Goal: Task Accomplishment & Management: Manage account settings

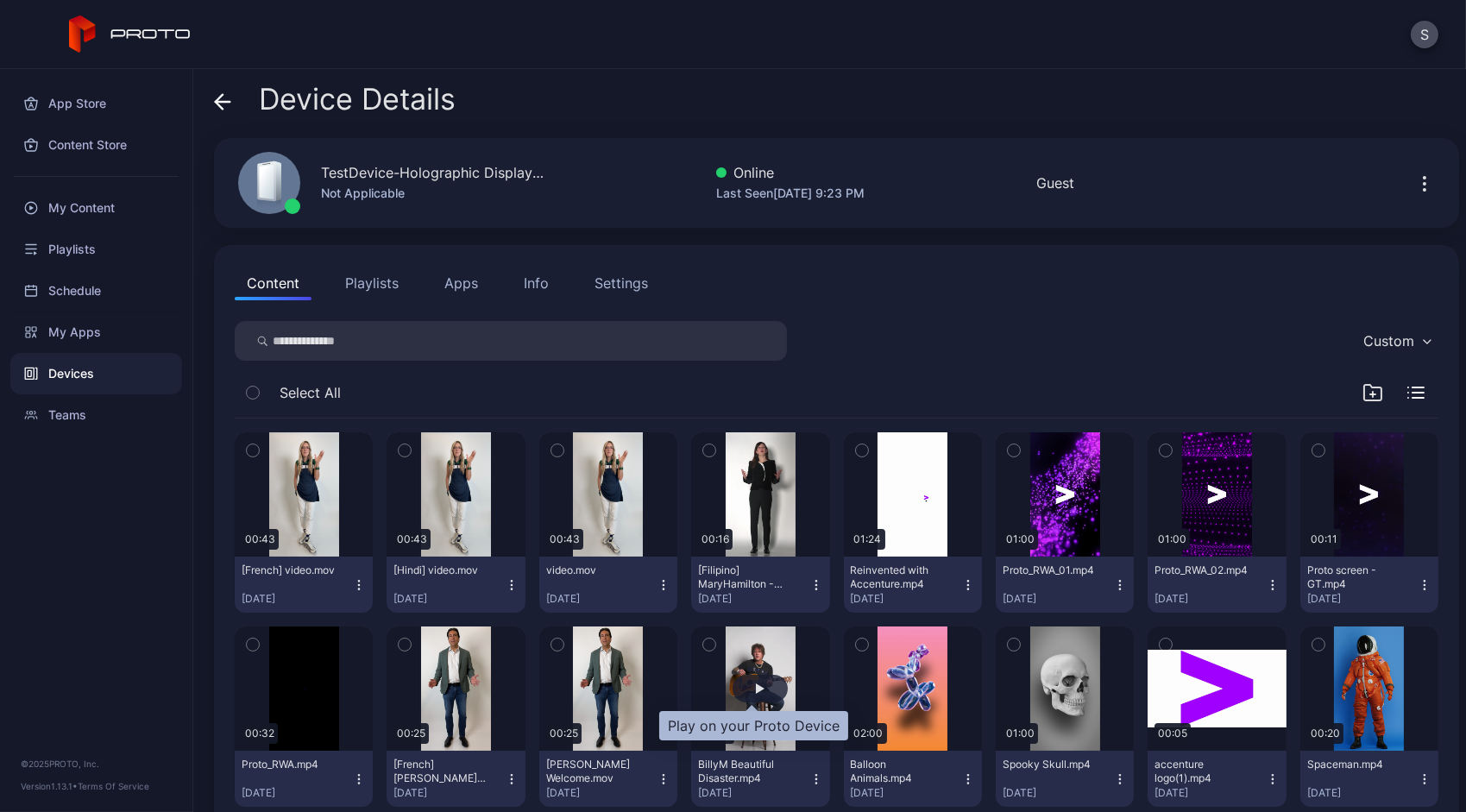
click at [756, 689] on div "button" at bounding box center [759, 688] width 9 height 11
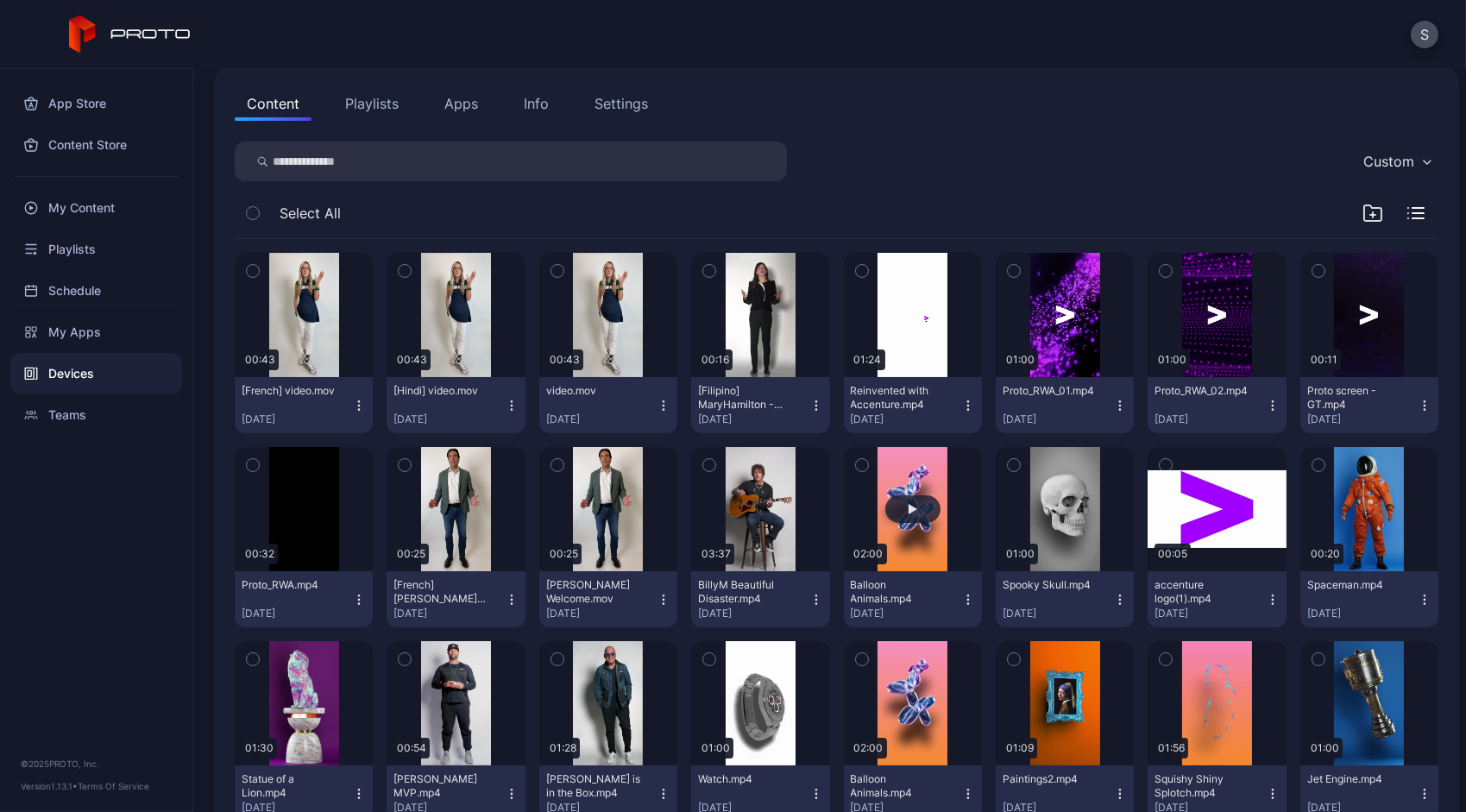
scroll to position [183, 0]
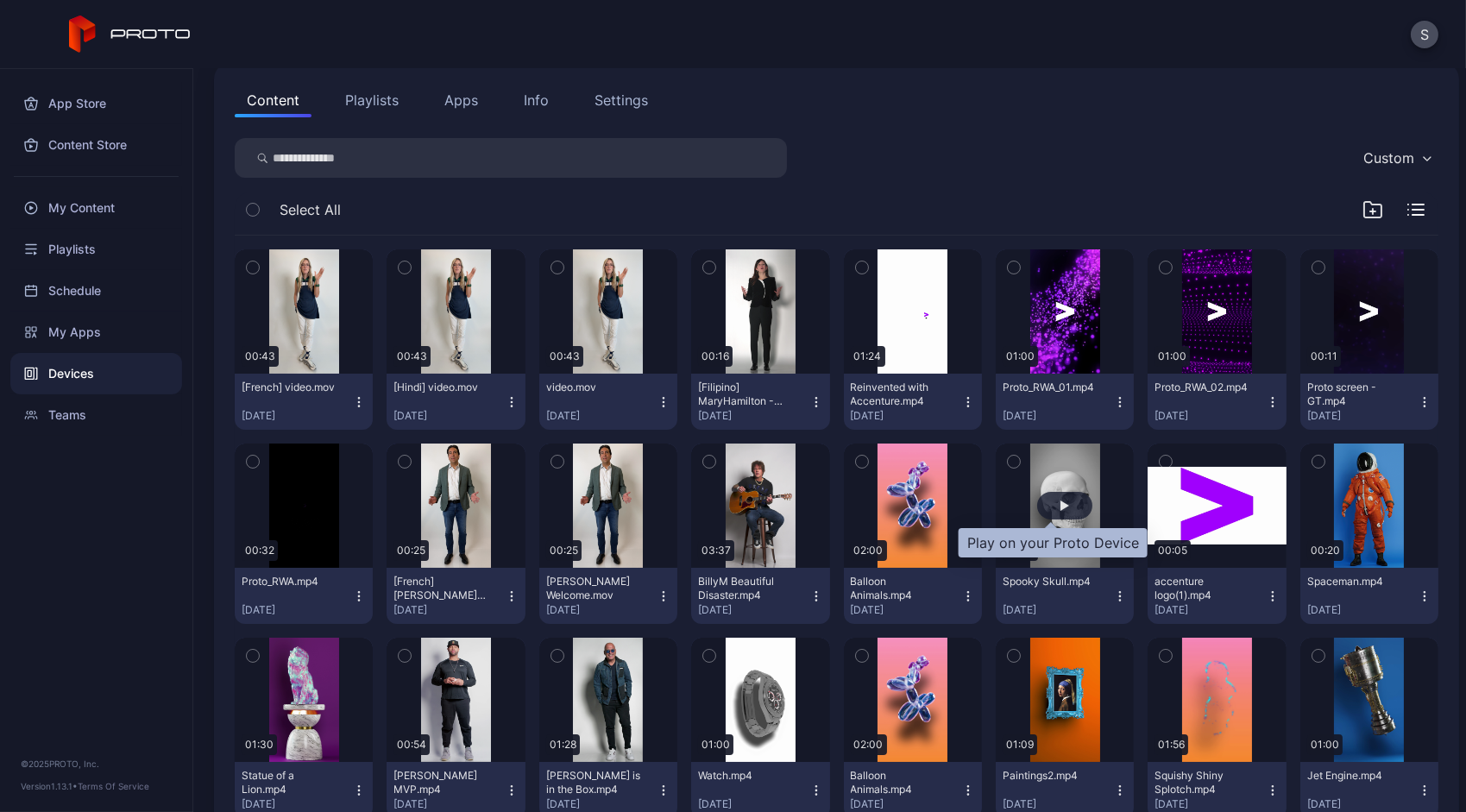
click at [1054, 495] on div "button" at bounding box center [1065, 506] width 56 height 28
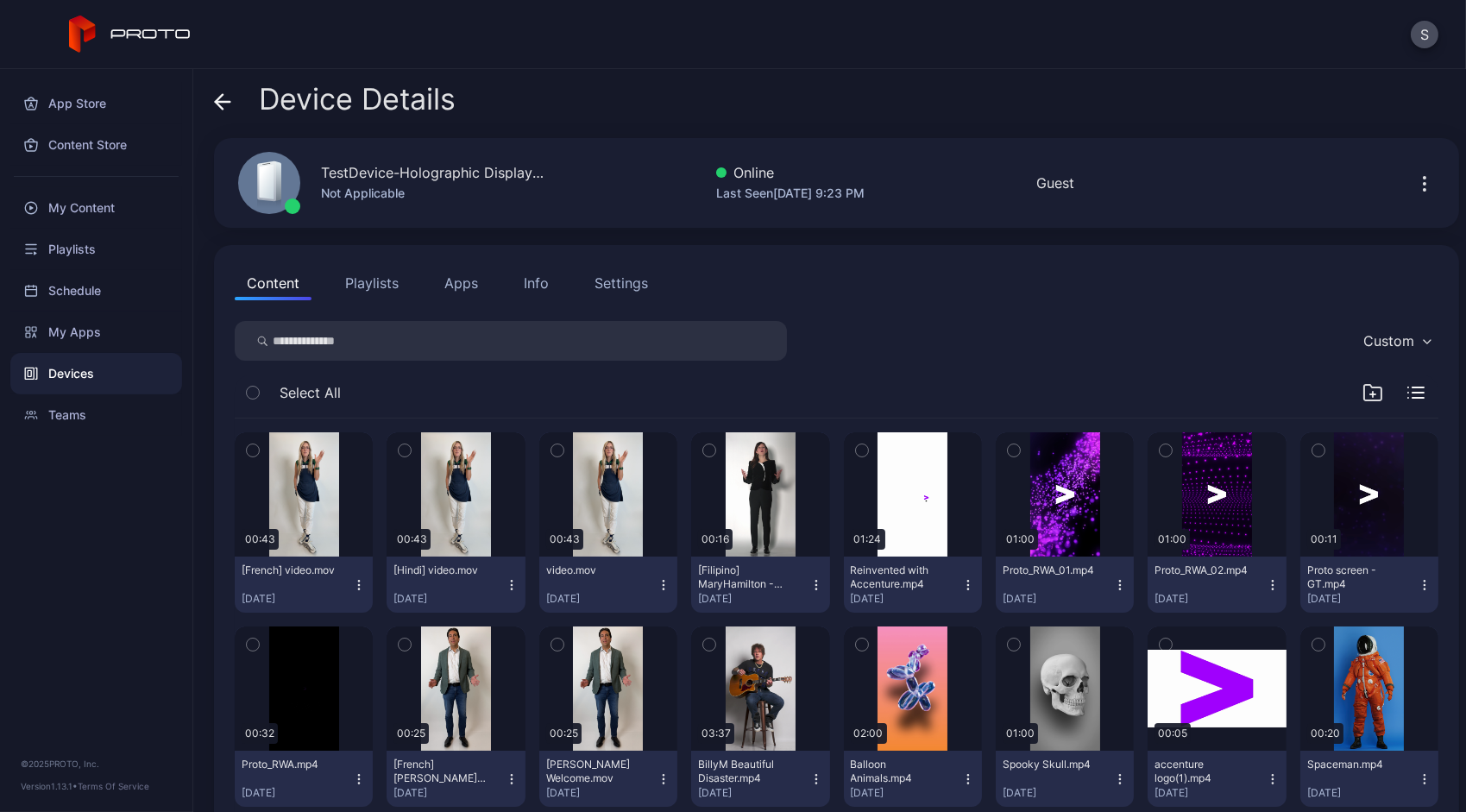
click at [1414, 182] on icon "button" at bounding box center [1425, 184] width 21 height 21
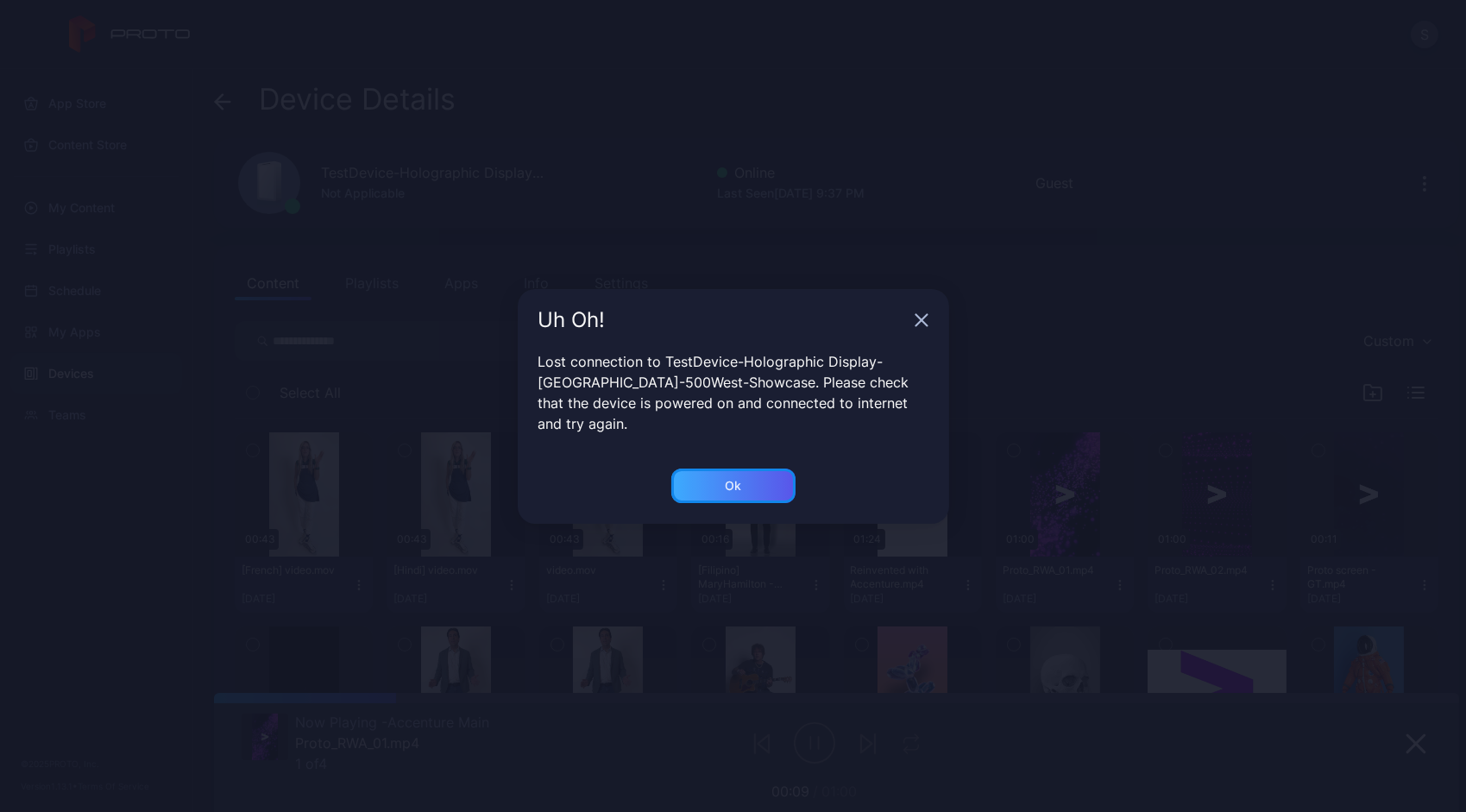
click at [685, 482] on div "Ok" at bounding box center [733, 485] width 124 height 34
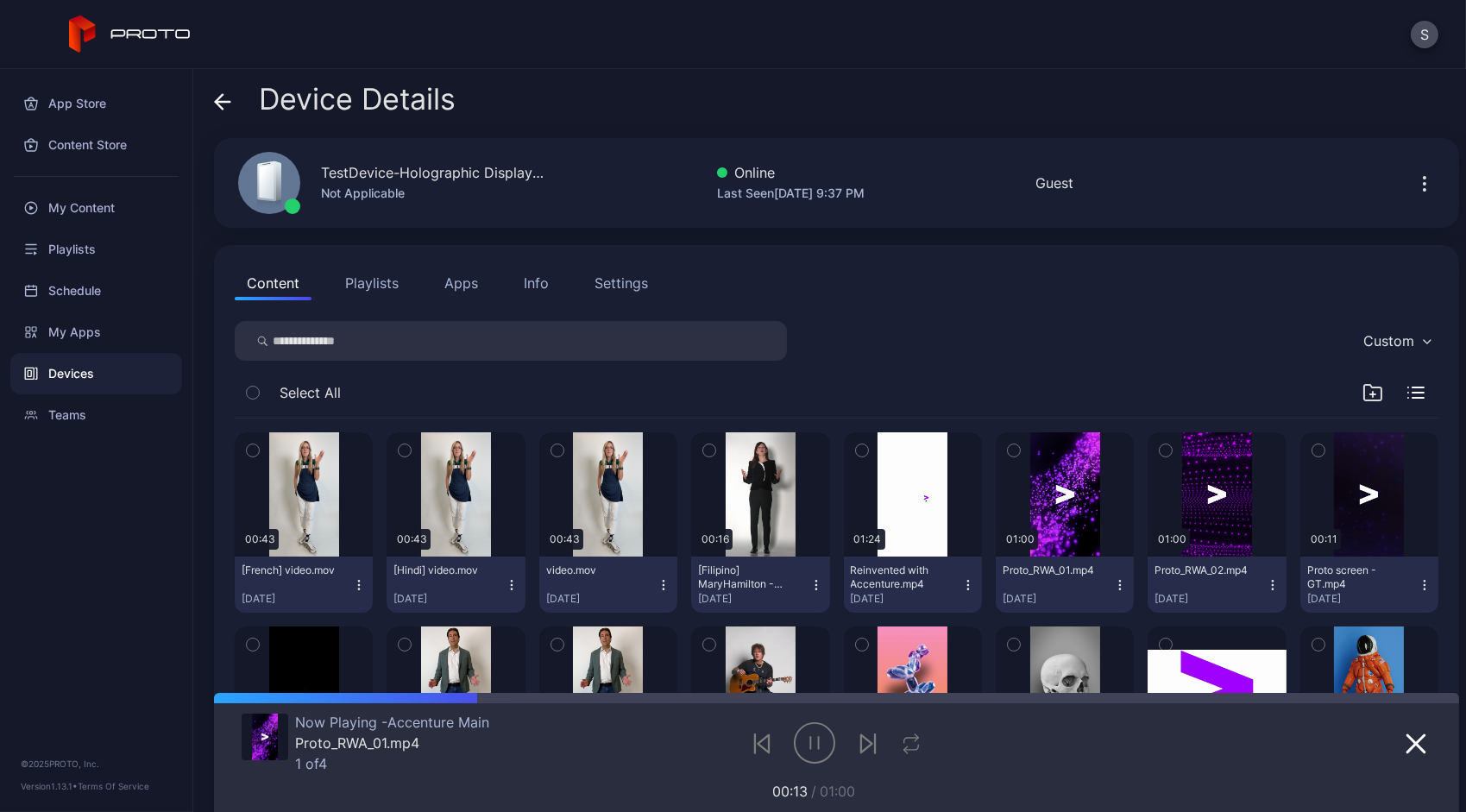
click at [372, 282] on button "Playlists" at bounding box center [372, 282] width 78 height 34
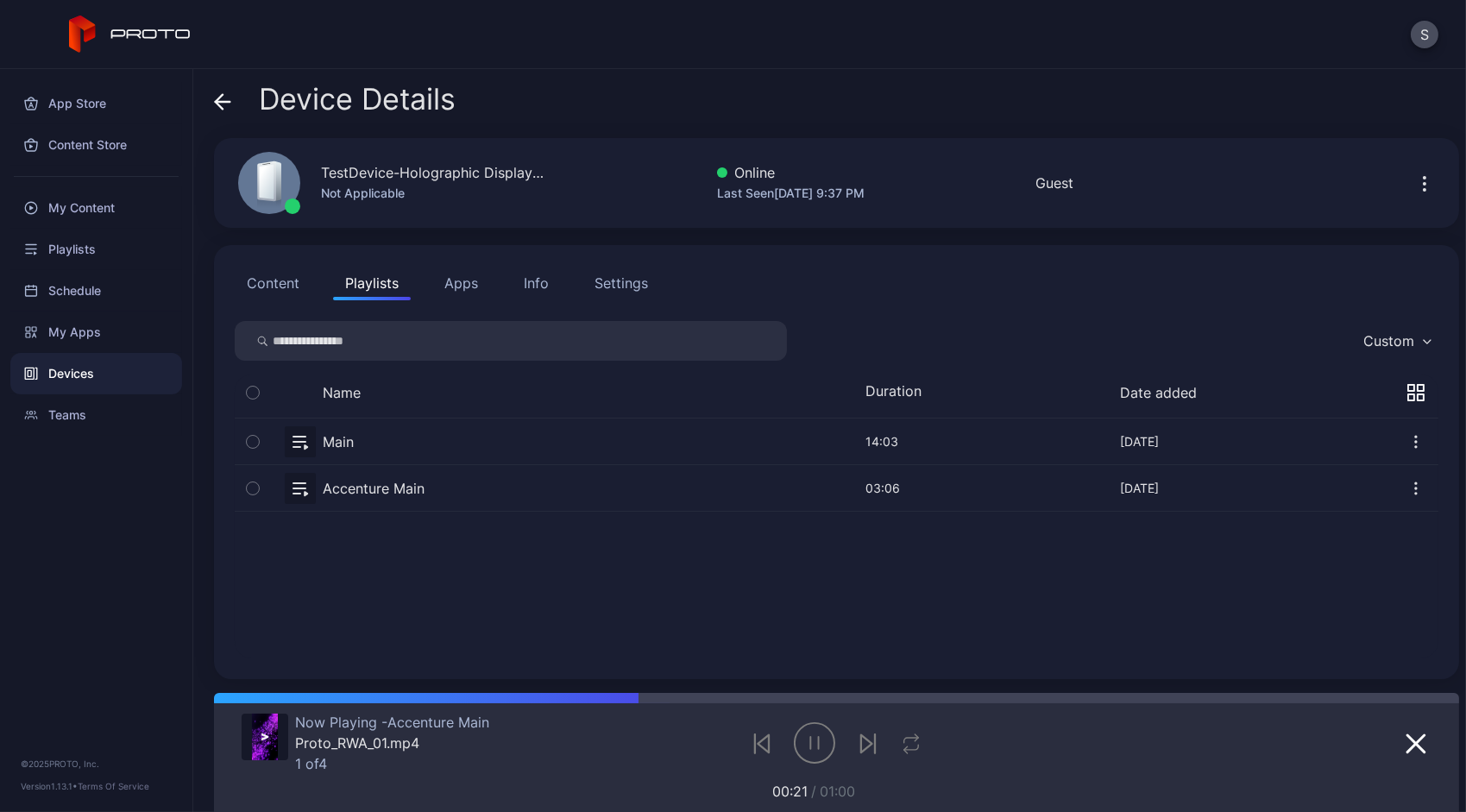
click at [287, 302] on div "Content Playlists Apps Info Settings Custom Name Duration Date added Main [DATE…" at bounding box center [836, 462] width 1245 height 434
click at [281, 294] on button "Content" at bounding box center [273, 282] width 77 height 34
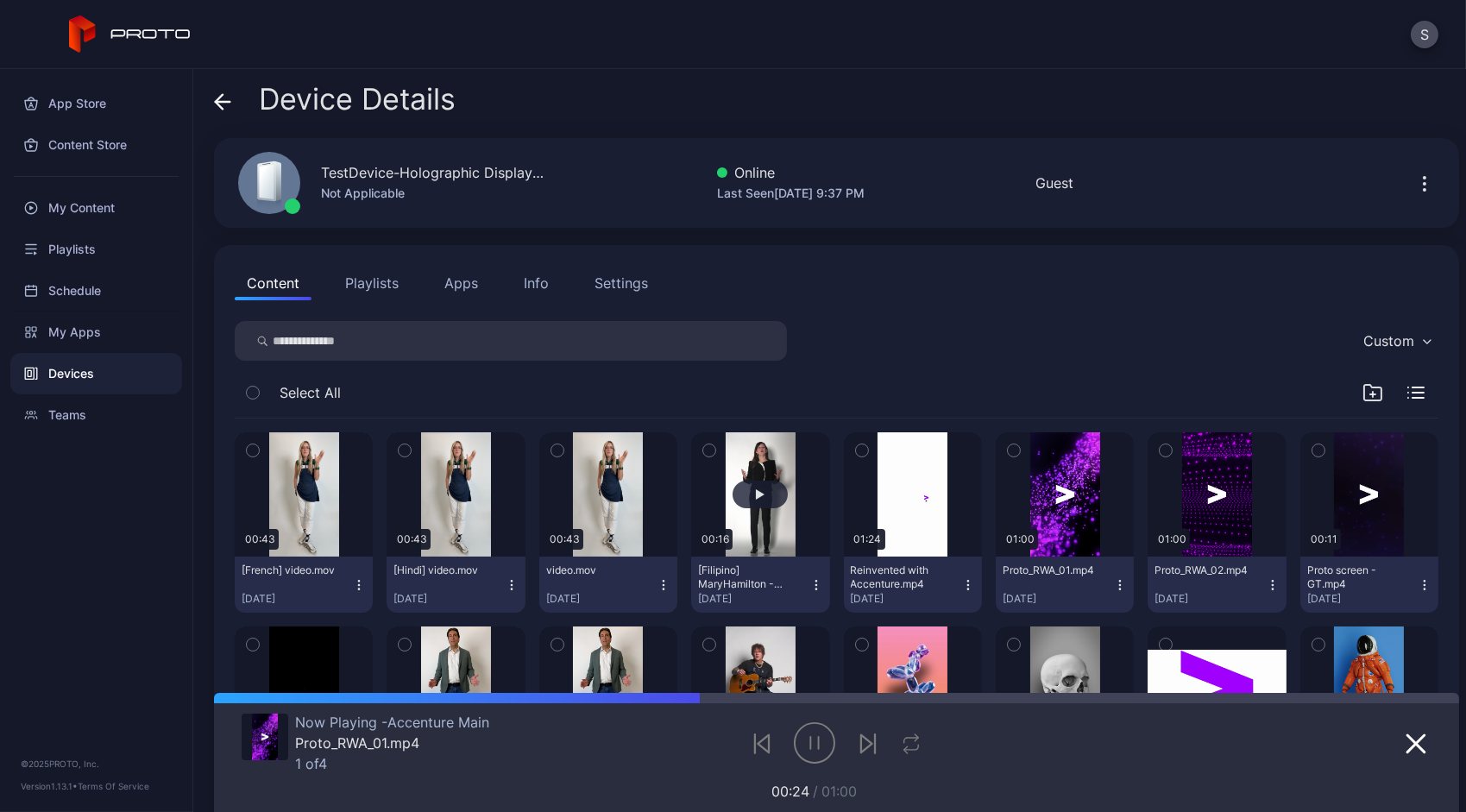
scroll to position [331, 0]
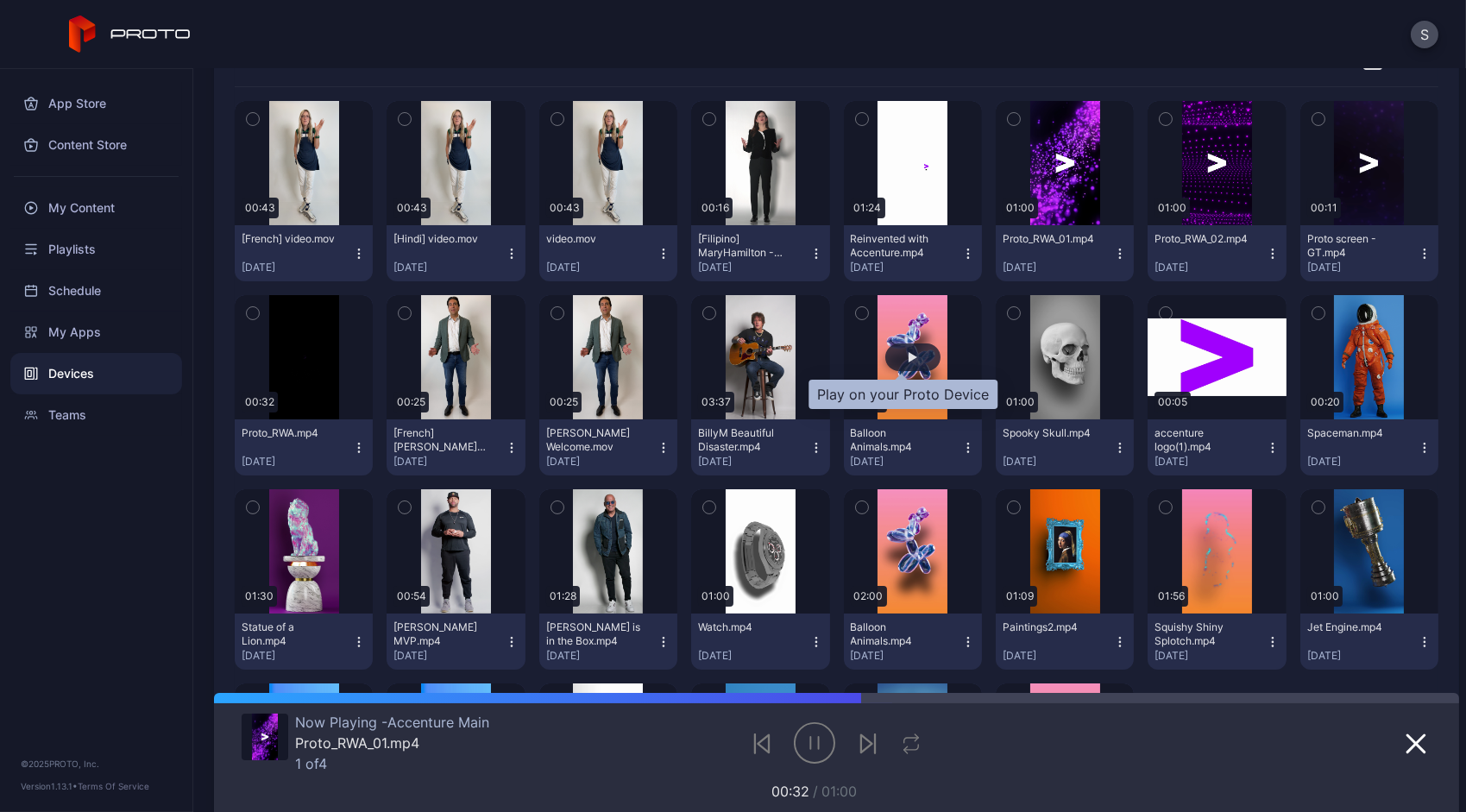
click at [887, 354] on div "button" at bounding box center [913, 357] width 56 height 28
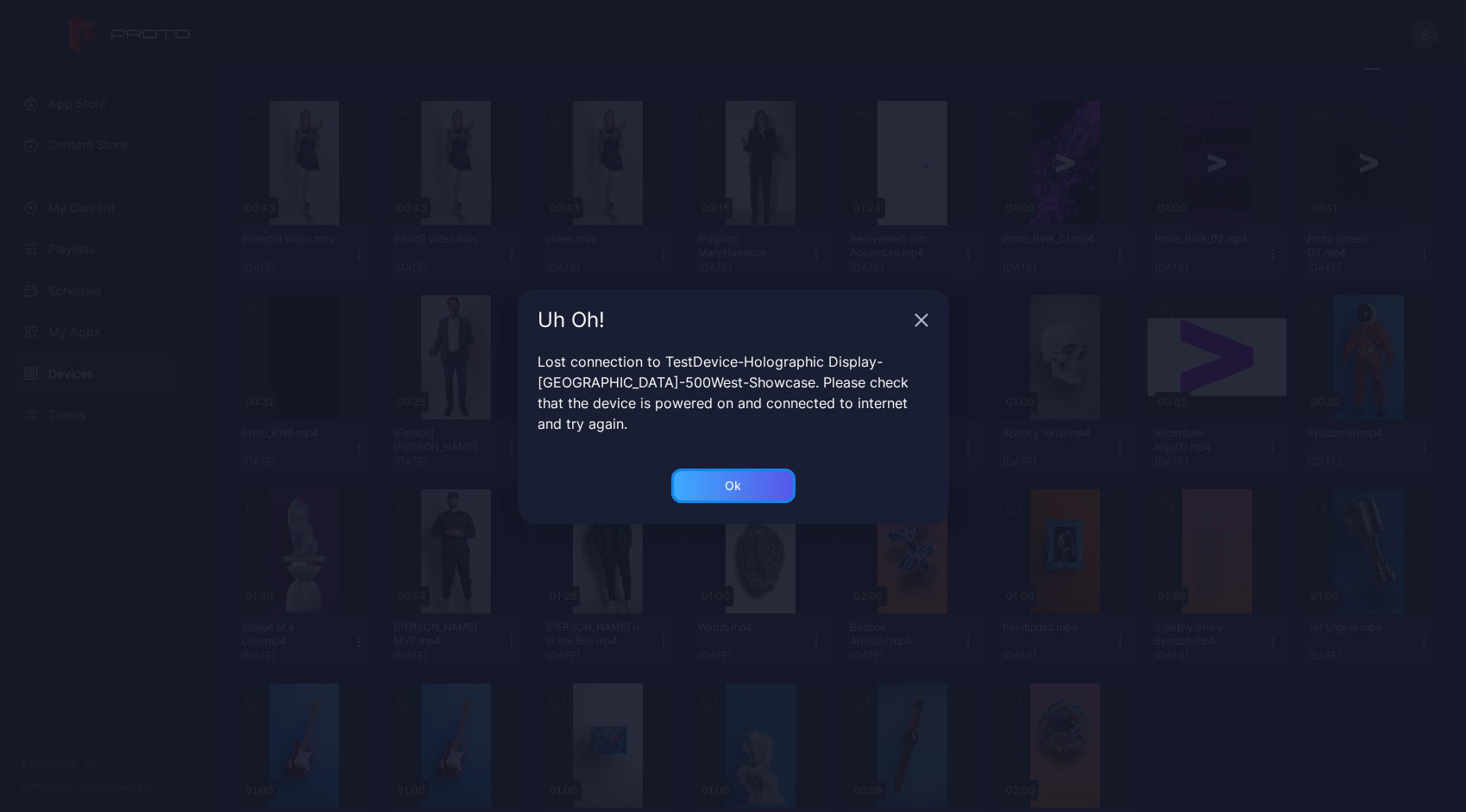
click at [756, 470] on div "Ok" at bounding box center [733, 485] width 124 height 34
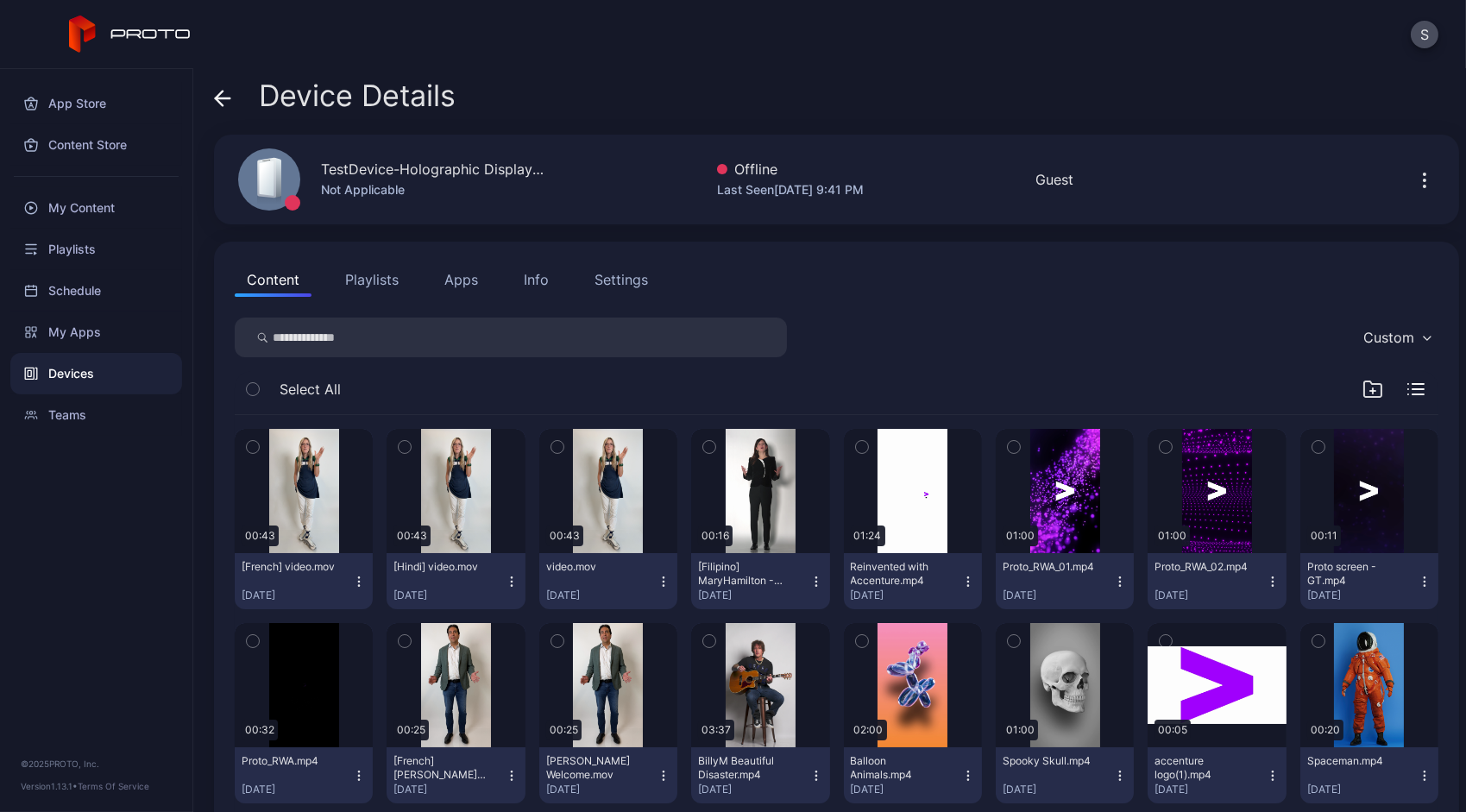
scroll to position [0, 0]
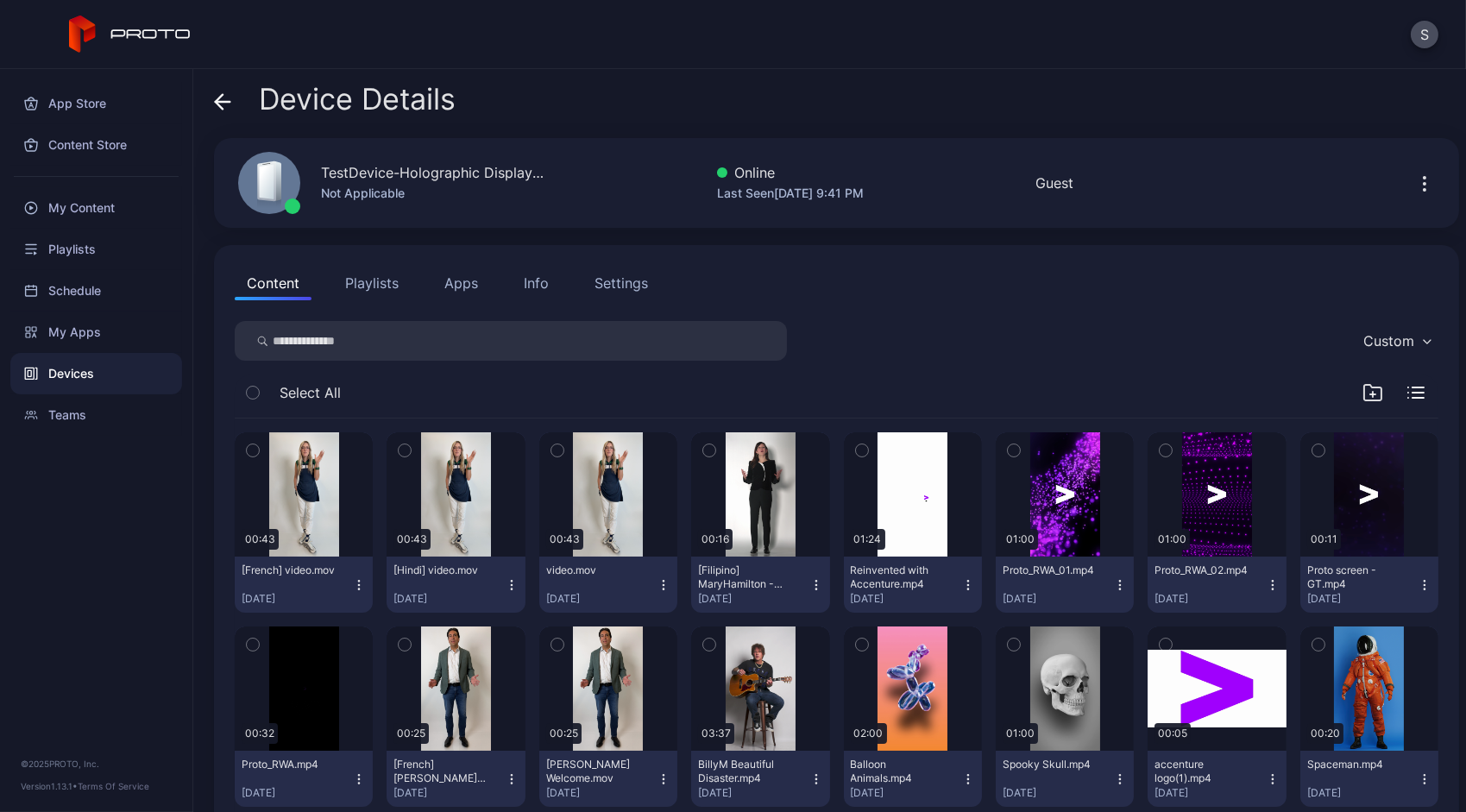
click at [540, 289] on div "Info" at bounding box center [536, 283] width 25 height 21
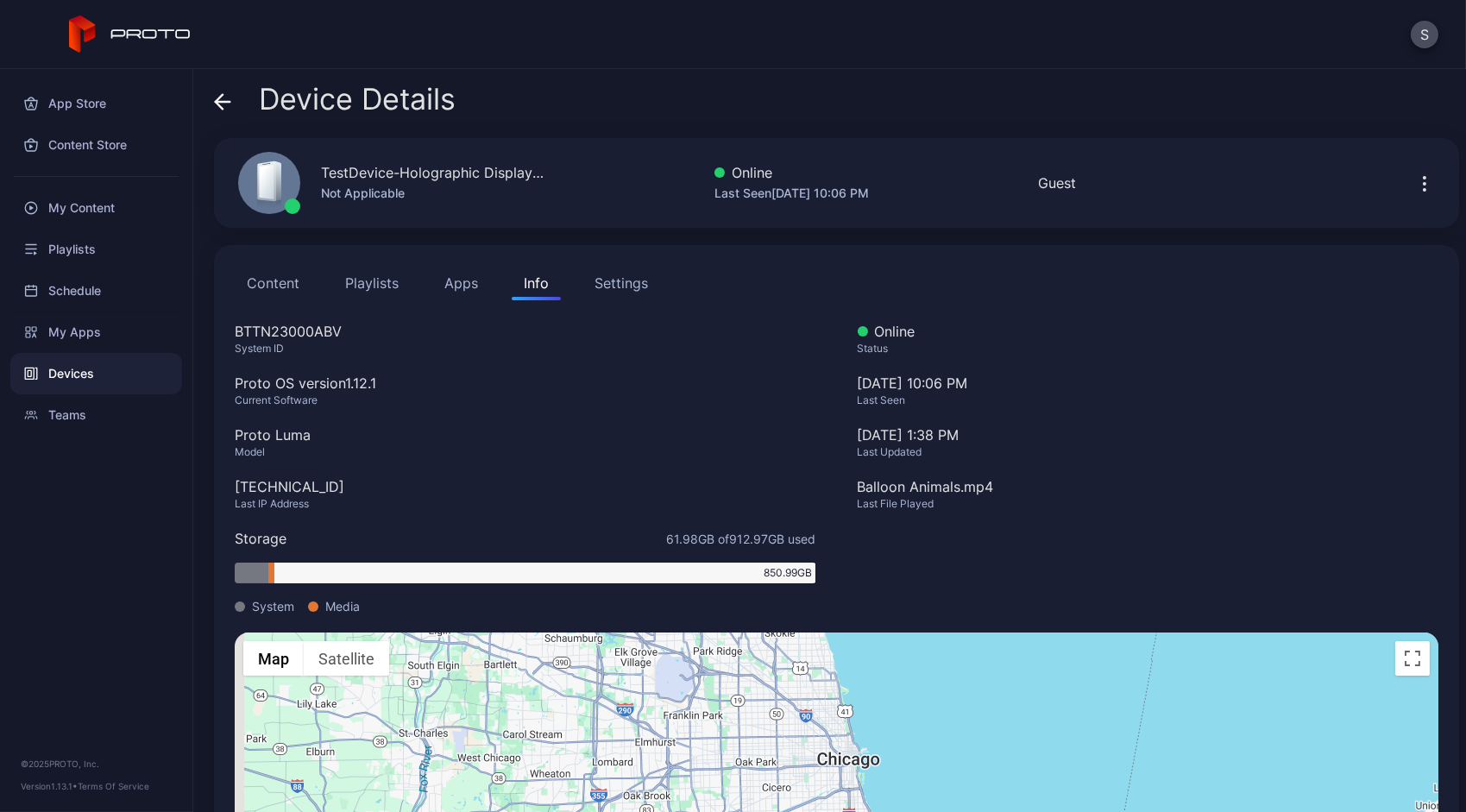
click at [305, 282] on button "Content" at bounding box center [273, 282] width 77 height 34
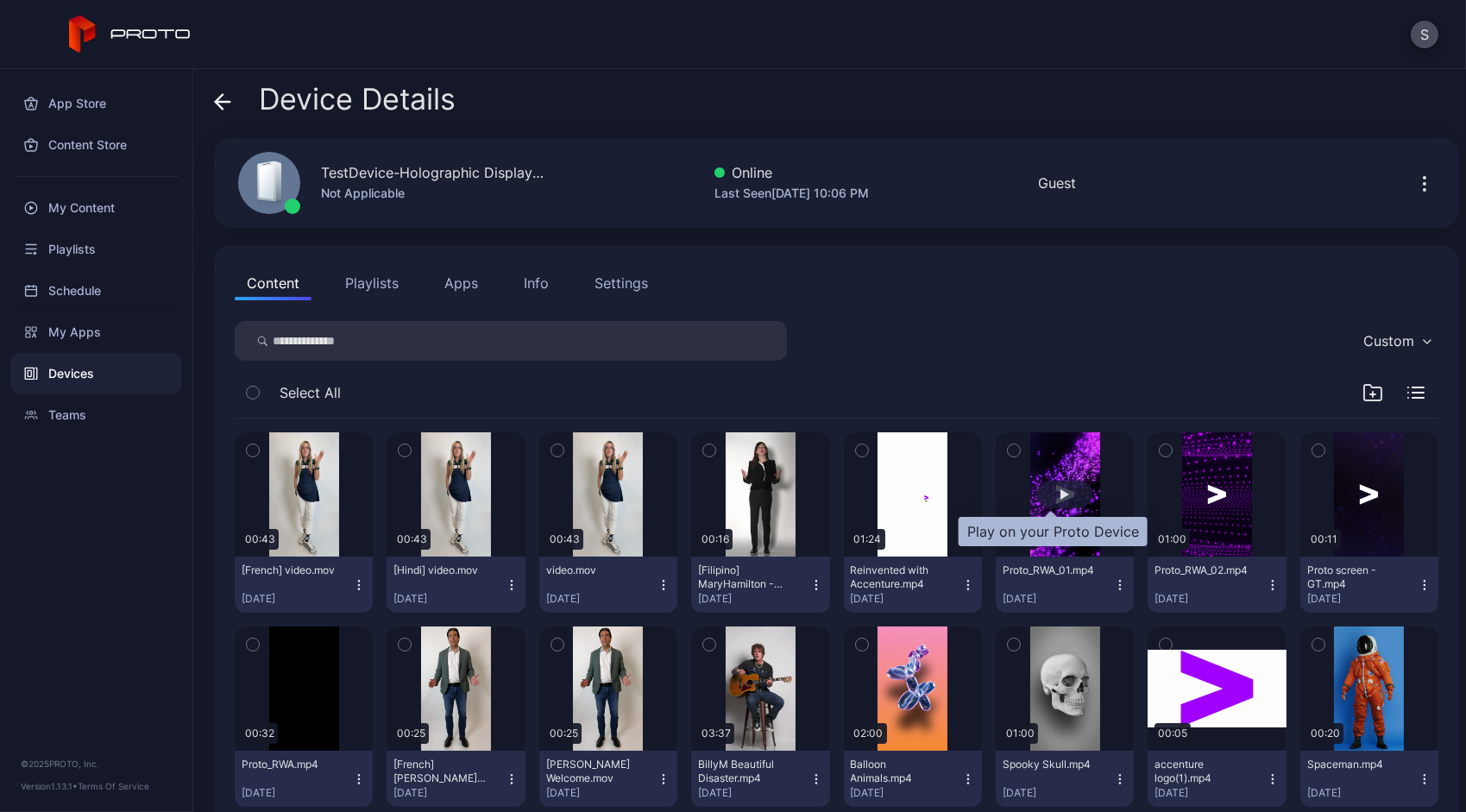
click at [1053, 501] on div "button" at bounding box center [1065, 494] width 56 height 28
click at [1053, 501] on button "button" at bounding box center [1065, 494] width 138 height 124
click at [1060, 499] on div "button" at bounding box center [1064, 494] width 9 height 11
click at [372, 273] on button "Playlists" at bounding box center [372, 282] width 78 height 34
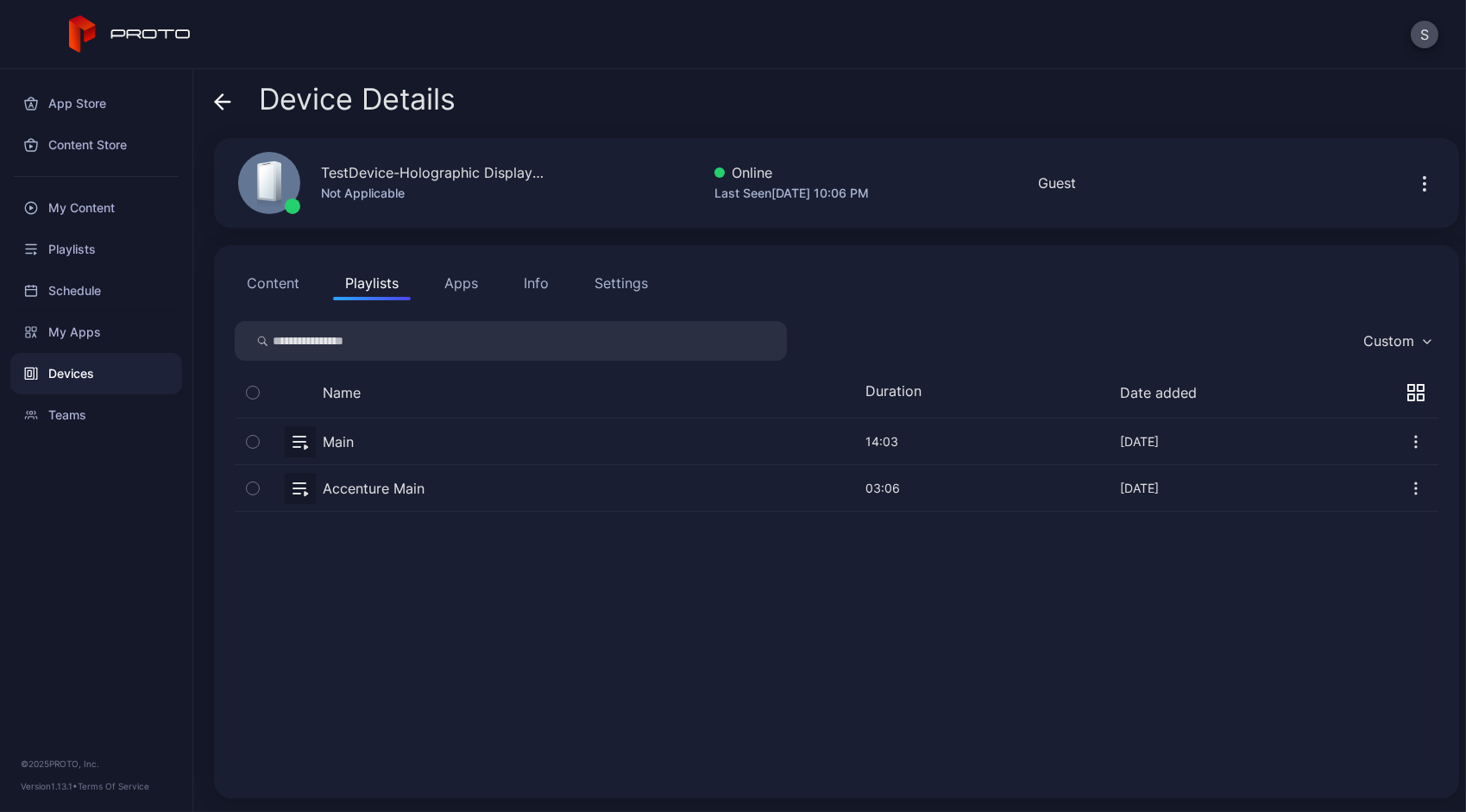
click at [297, 447] on button "button" at bounding box center [836, 441] width 1204 height 46
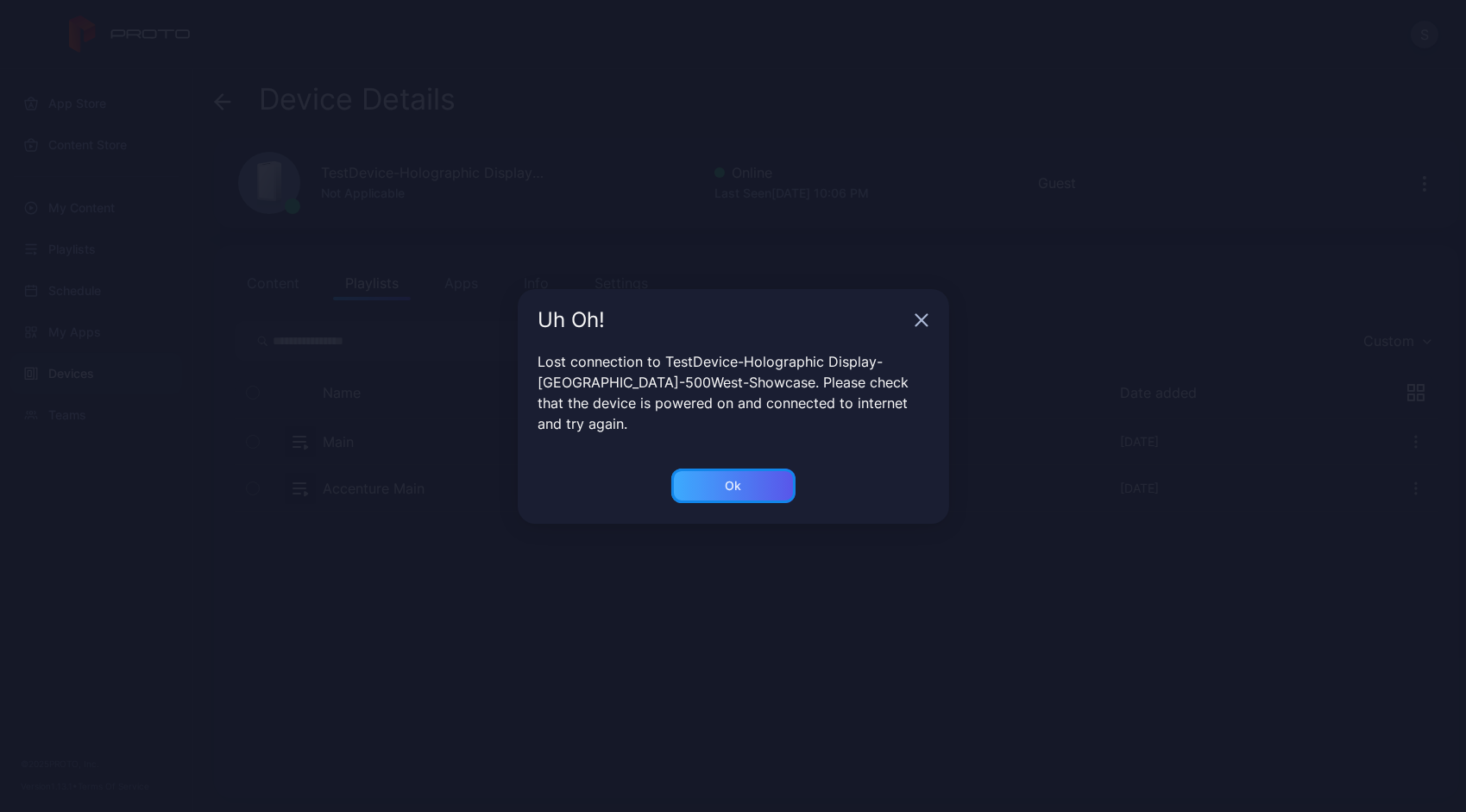
click at [750, 473] on div "Ok" at bounding box center [733, 485] width 124 height 34
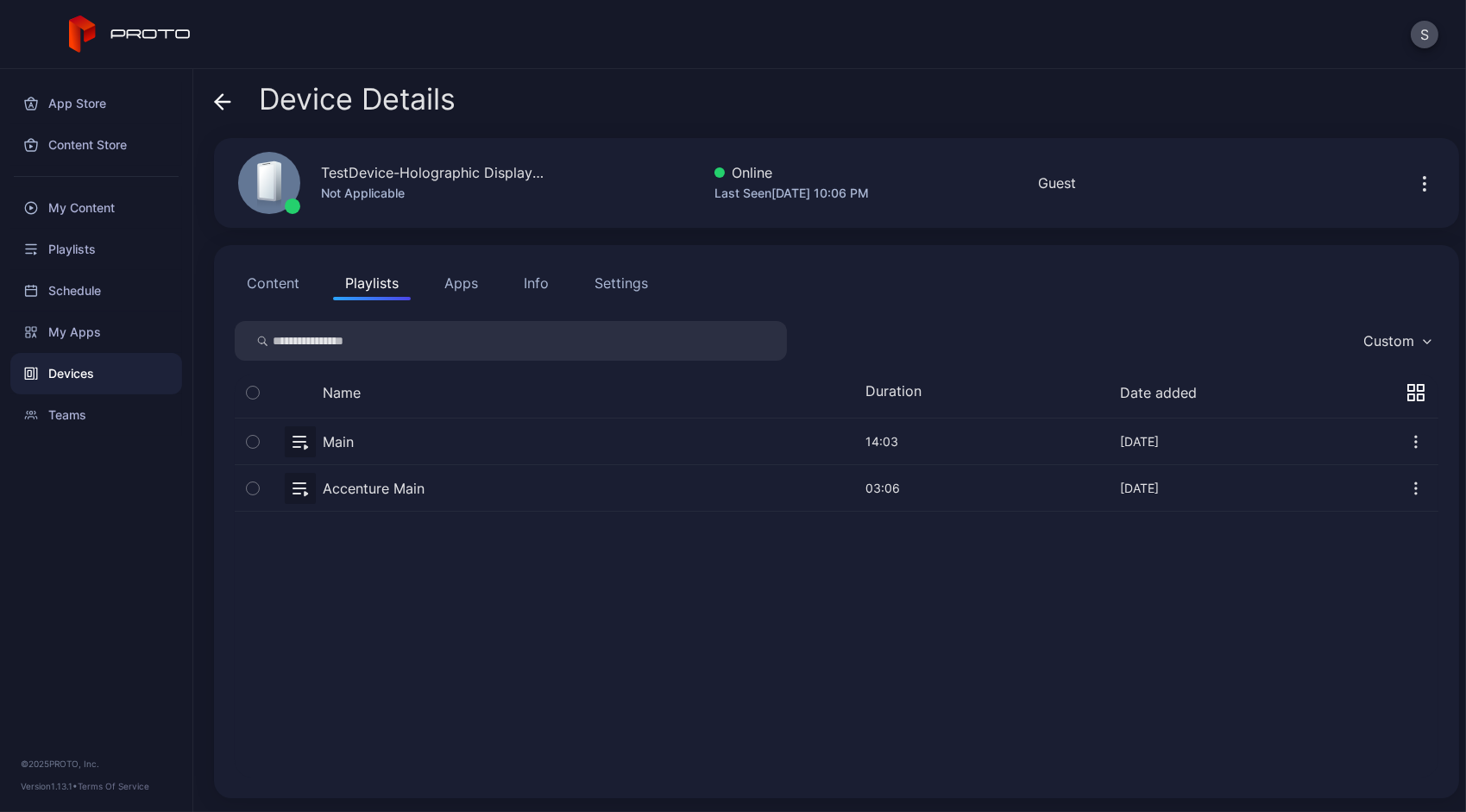
click at [301, 448] on button "button" at bounding box center [836, 441] width 1204 height 46
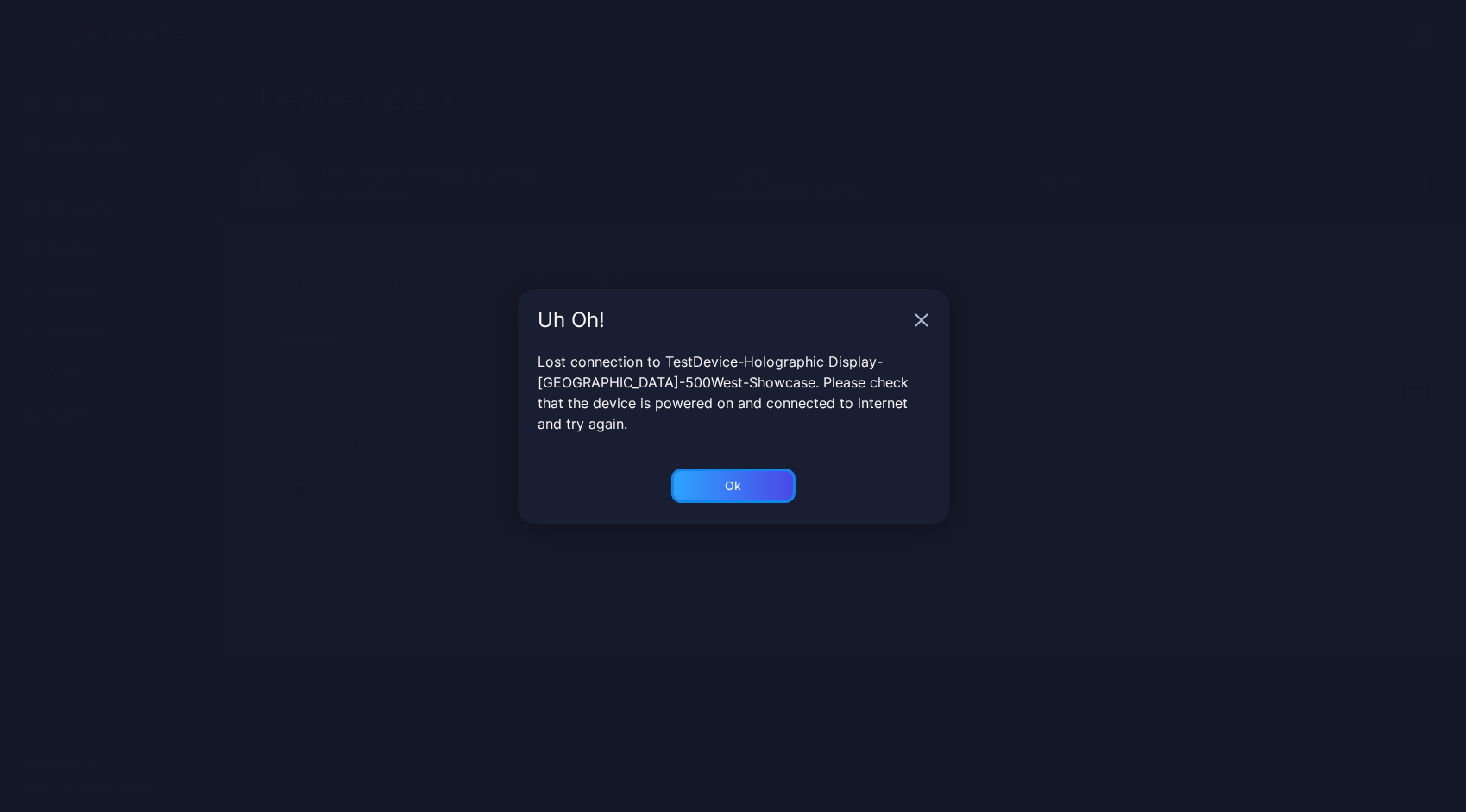
click at [760, 468] on div "Ok" at bounding box center [733, 485] width 124 height 34
click at [760, 484] on div "Ok" at bounding box center [733, 485] width 124 height 34
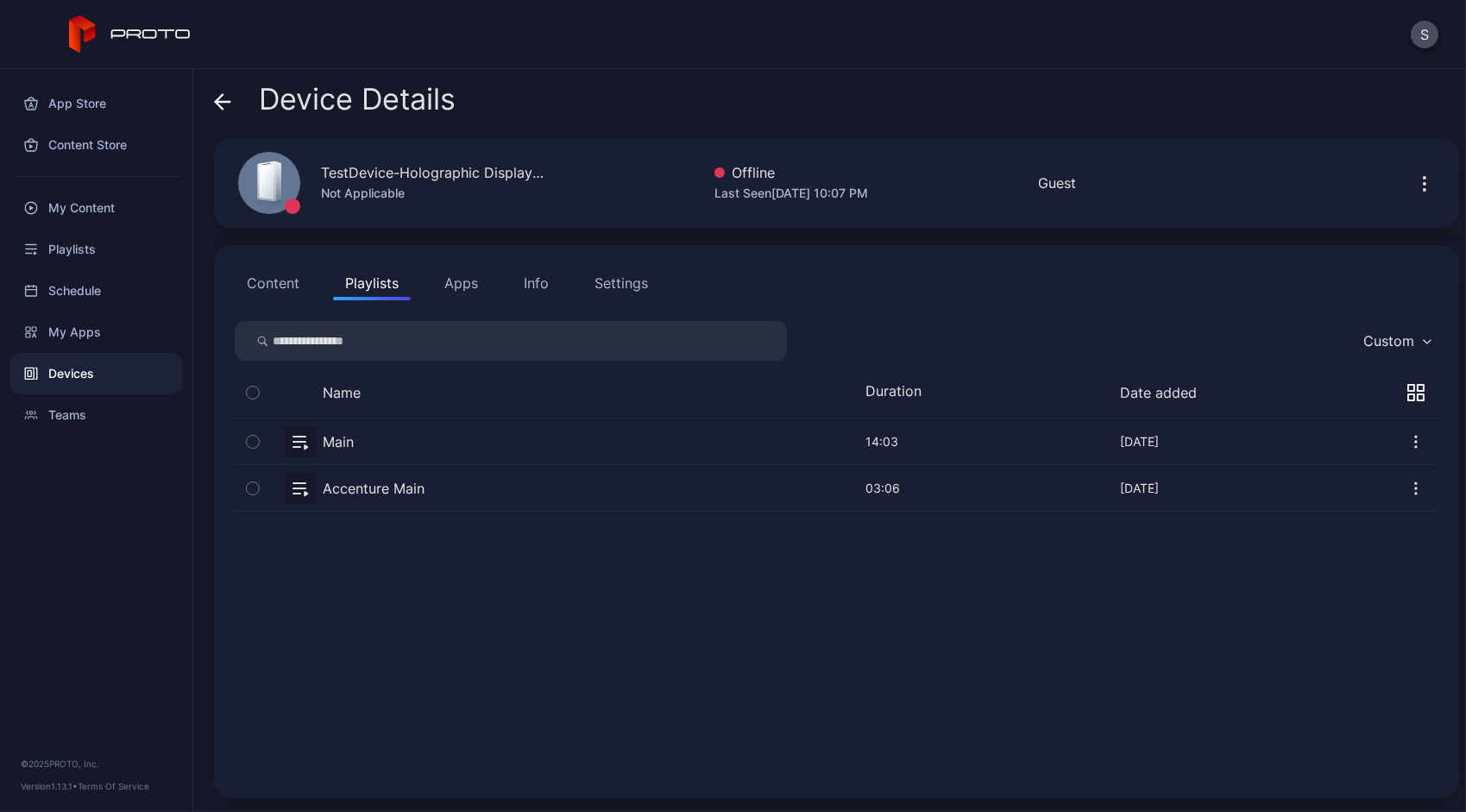
click at [301, 492] on button "button" at bounding box center [836, 488] width 1204 height 46
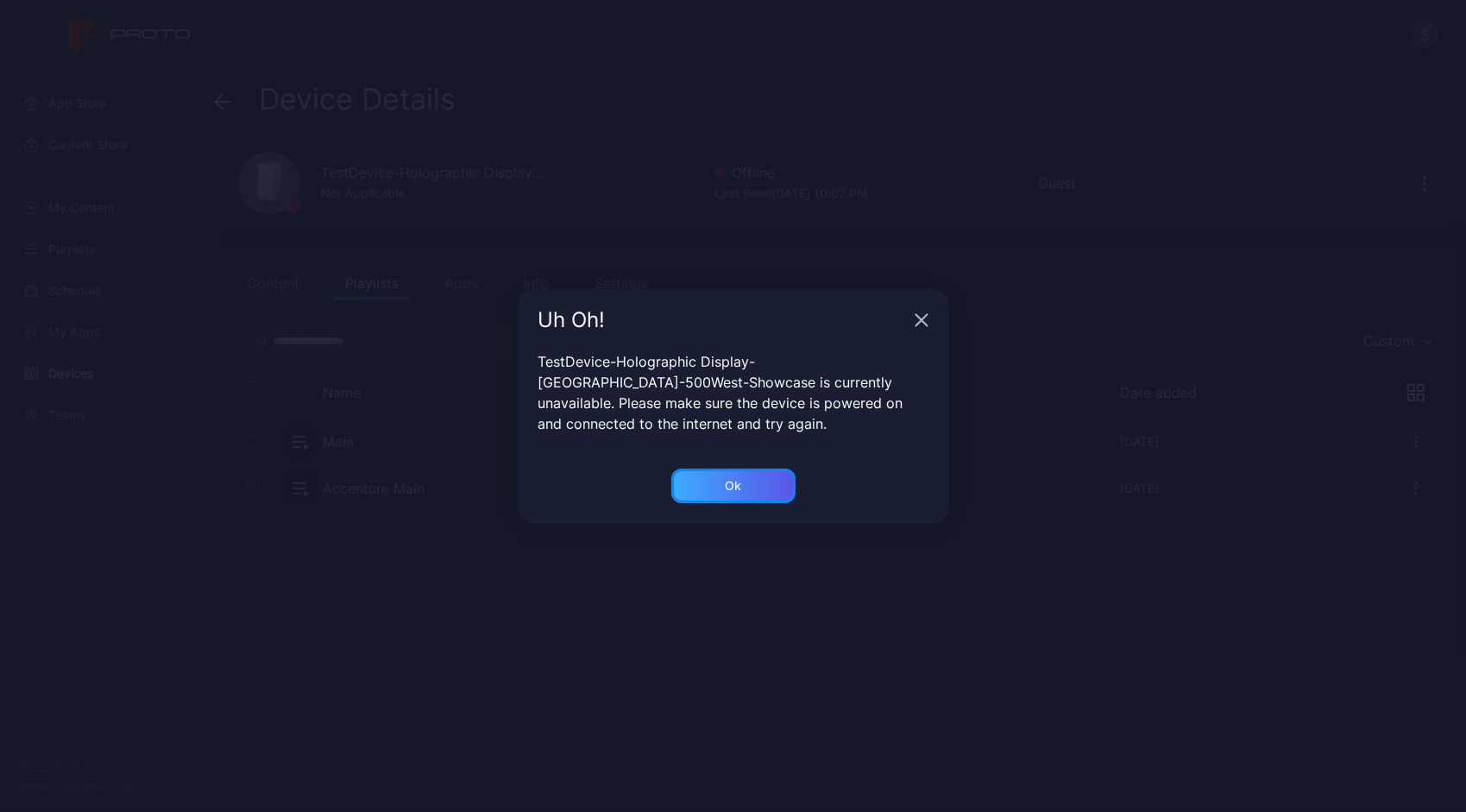
click at [763, 484] on div "Ok" at bounding box center [733, 485] width 124 height 34
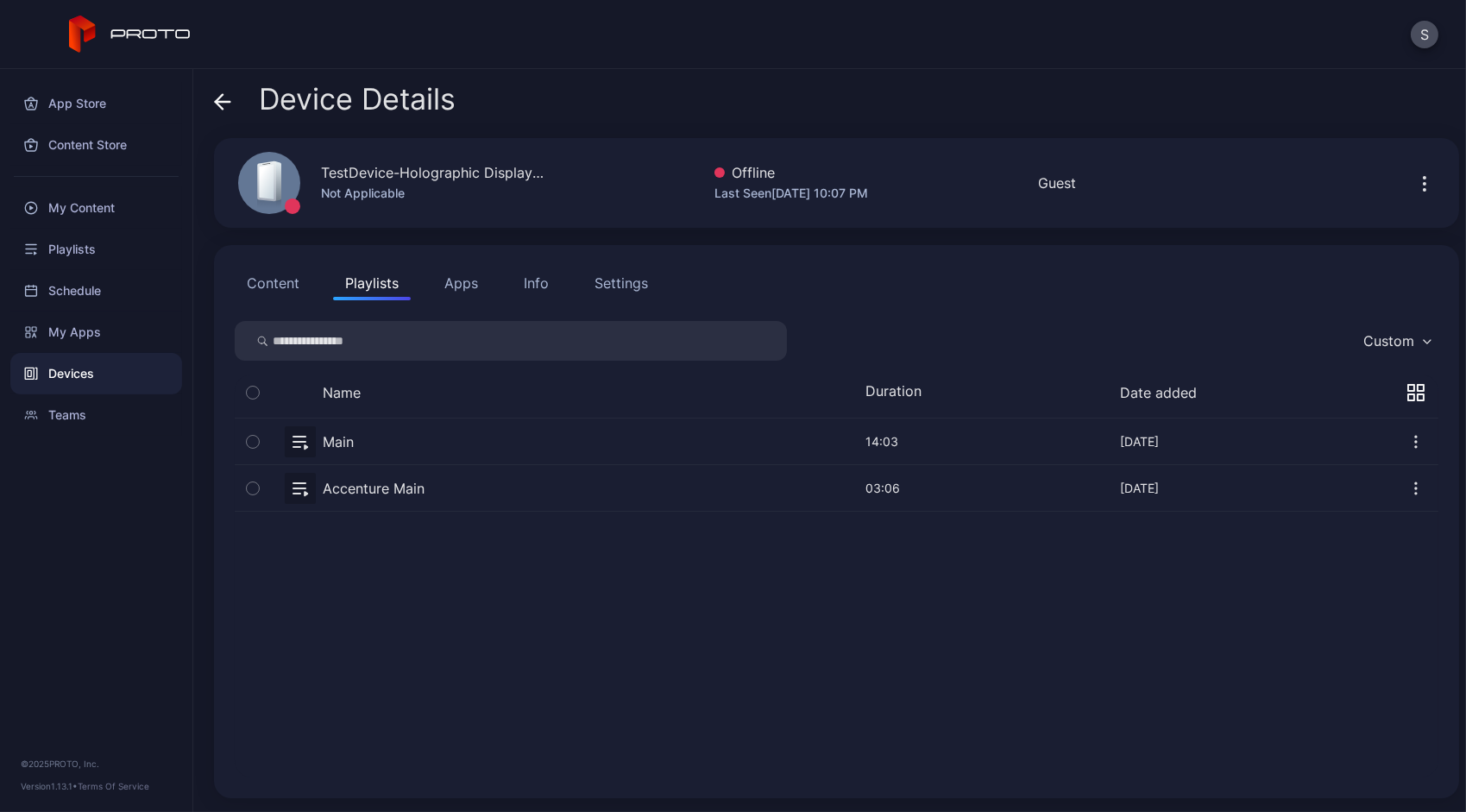
click at [307, 448] on button "button" at bounding box center [836, 441] width 1204 height 46
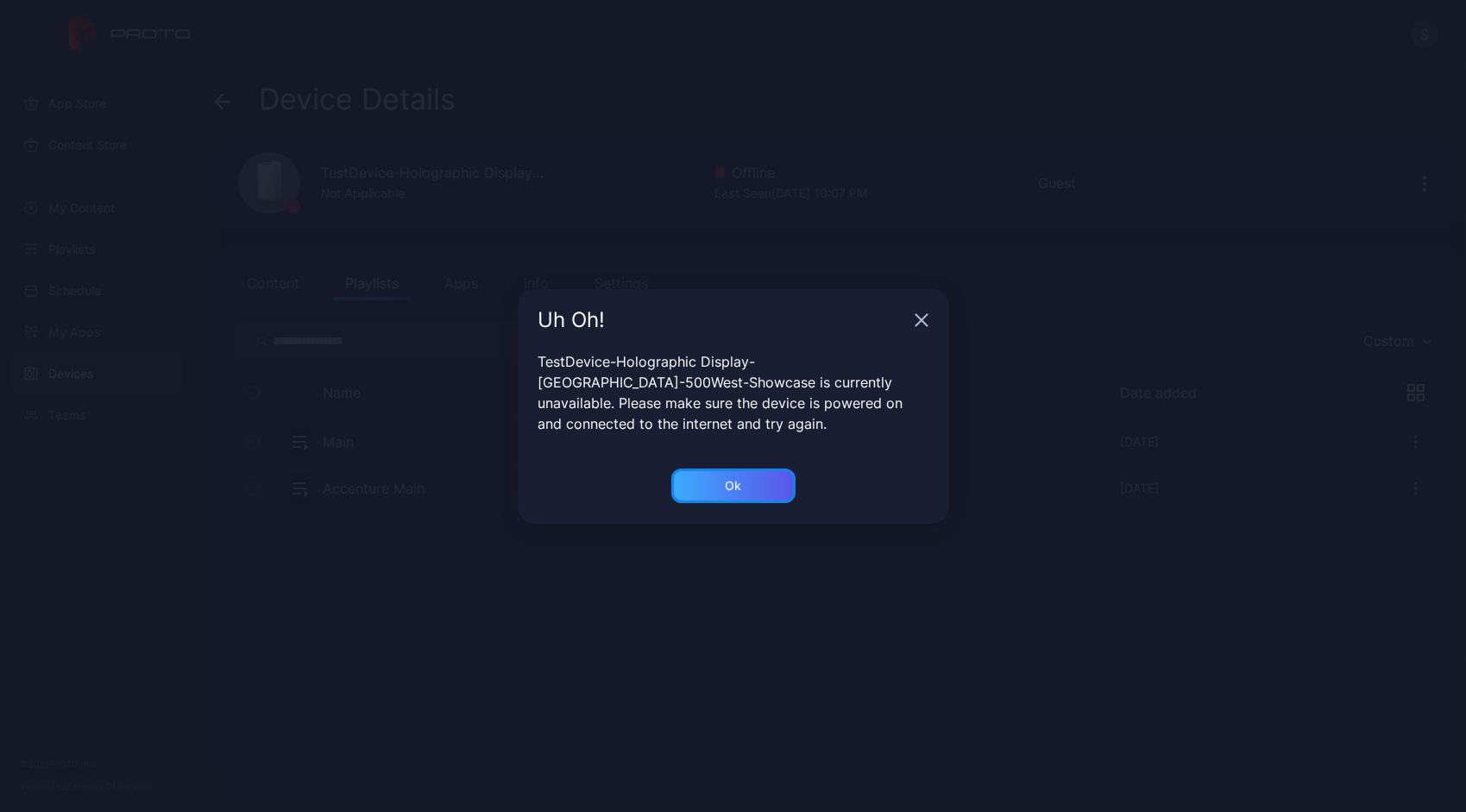
click at [761, 479] on div "Ok" at bounding box center [733, 485] width 124 height 34
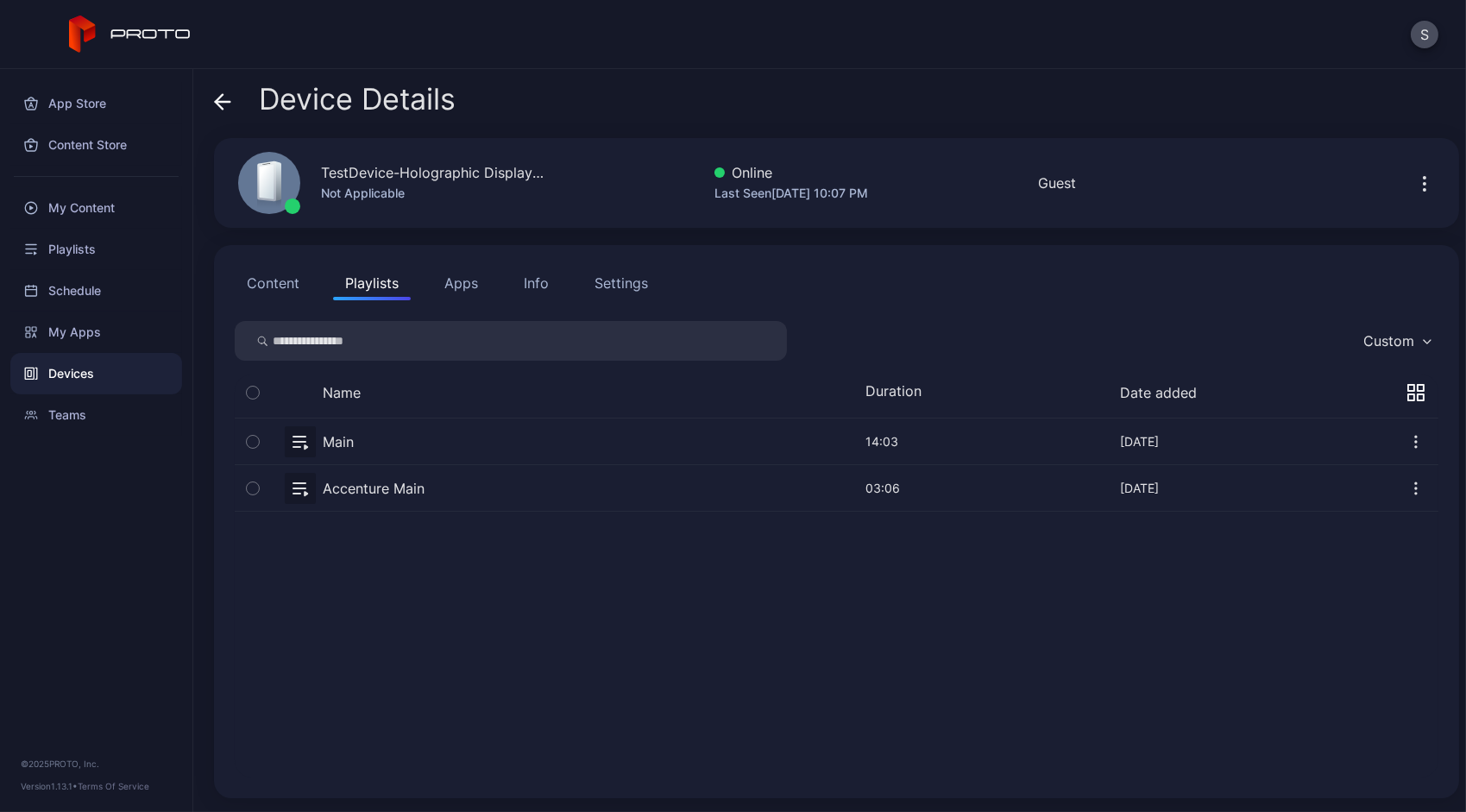
click at [310, 452] on button "button" at bounding box center [836, 441] width 1204 height 46
